Goal: Obtain resource: Obtain resource

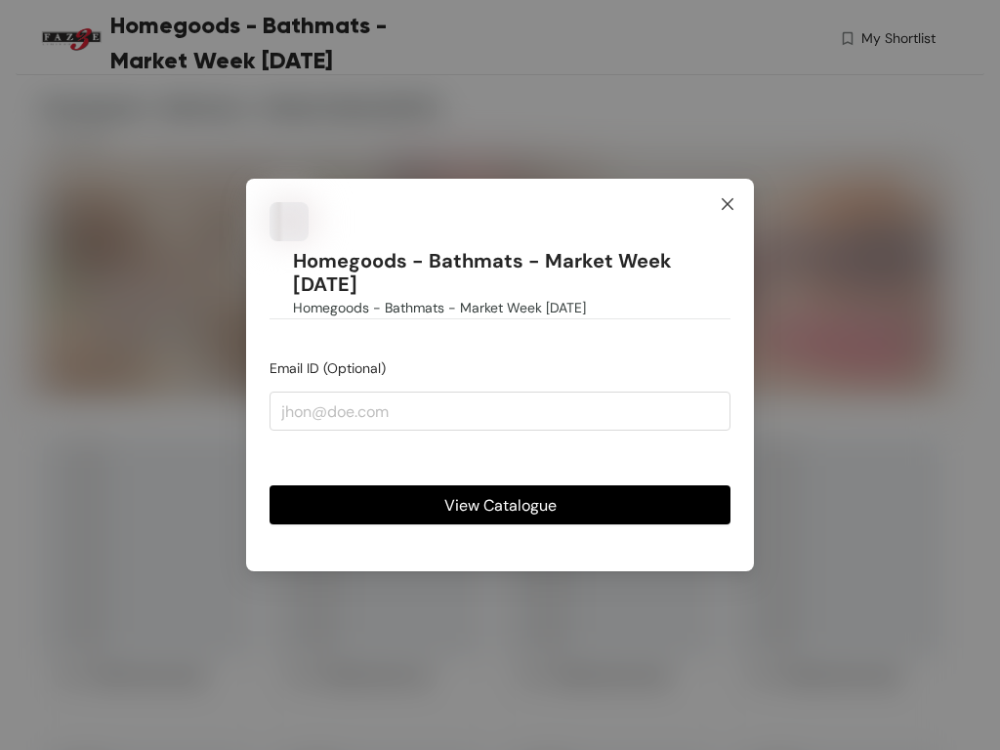
click at [727, 212] on icon "close" at bounding box center [728, 204] width 16 height 16
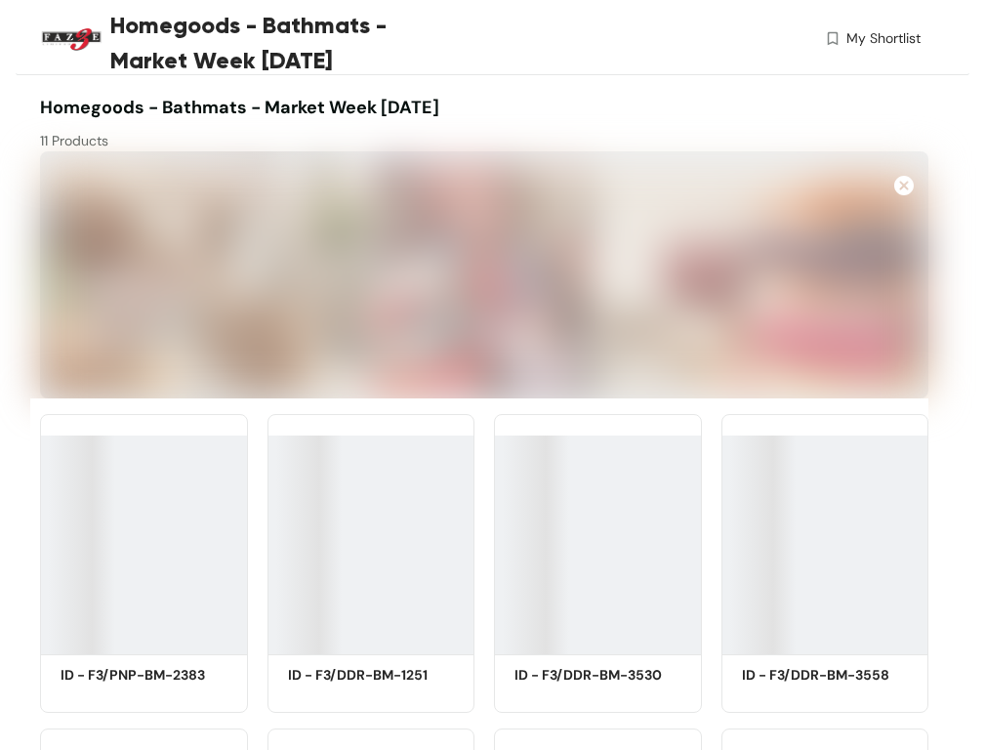
scroll to position [432, 0]
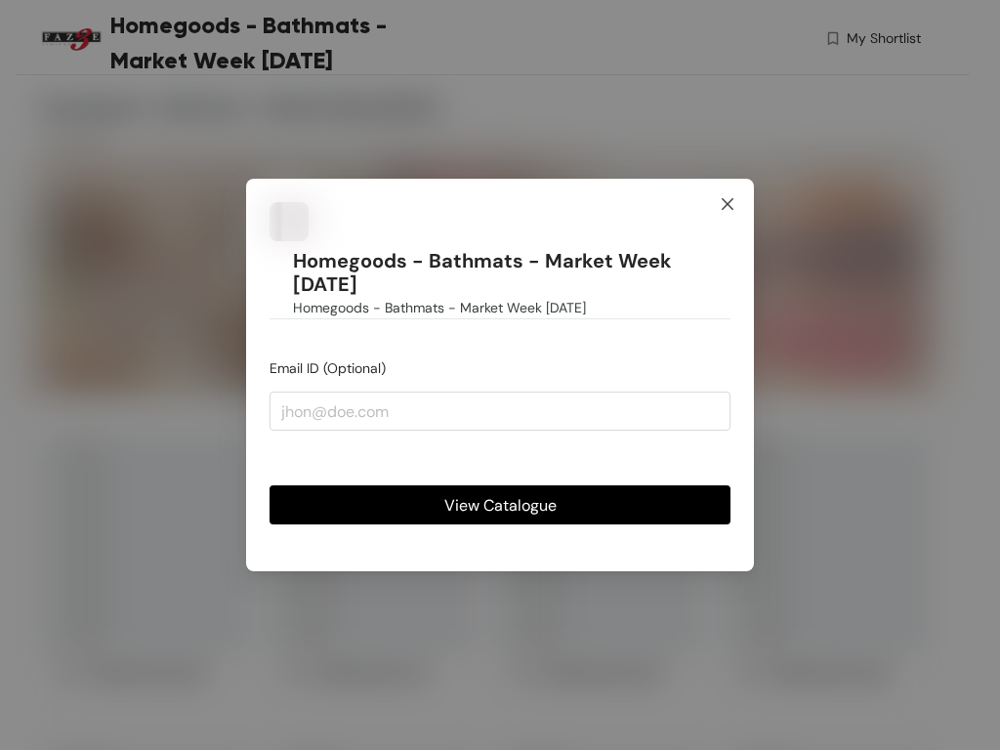
click at [727, 217] on span "Close" at bounding box center [727, 205] width 53 height 53
click at [500, 493] on span "View Catalogue" at bounding box center [500, 505] width 112 height 24
paste input "buyer@example.com"
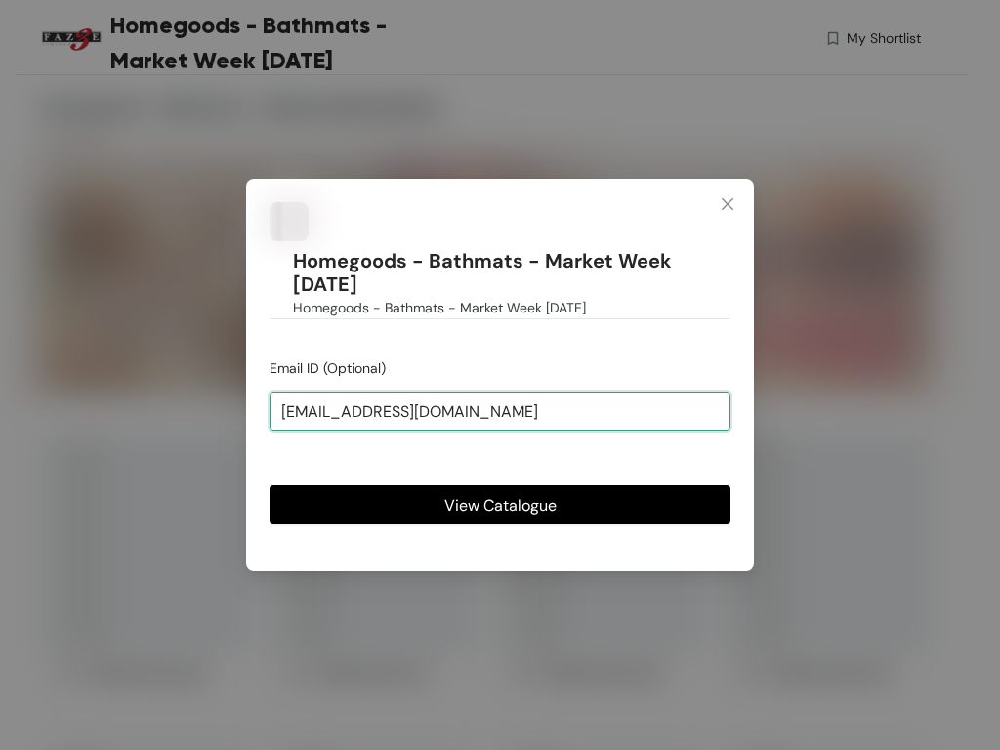
type input "buyer@example.com"
click at [500, 493] on span "View Catalogue" at bounding box center [500, 505] width 112 height 24
